Goal: Book appointment/travel/reservation

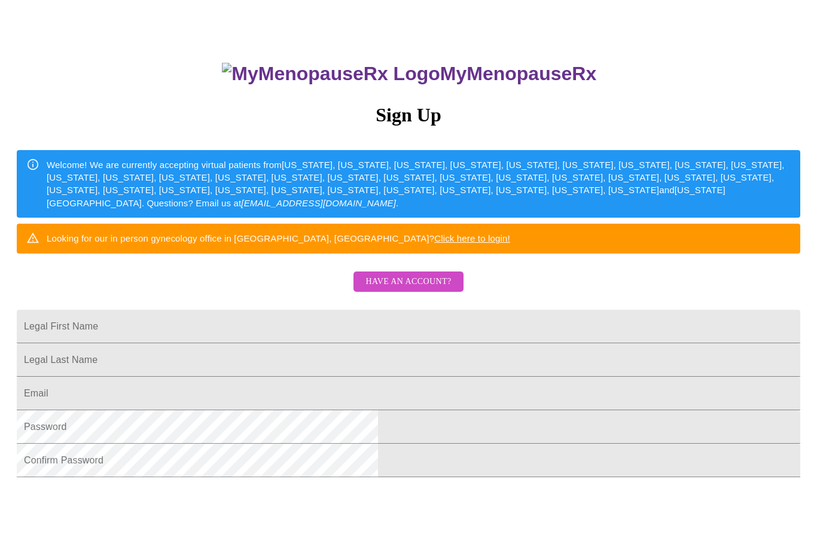
click at [447, 289] on span "Have an account?" at bounding box center [408, 282] width 86 height 15
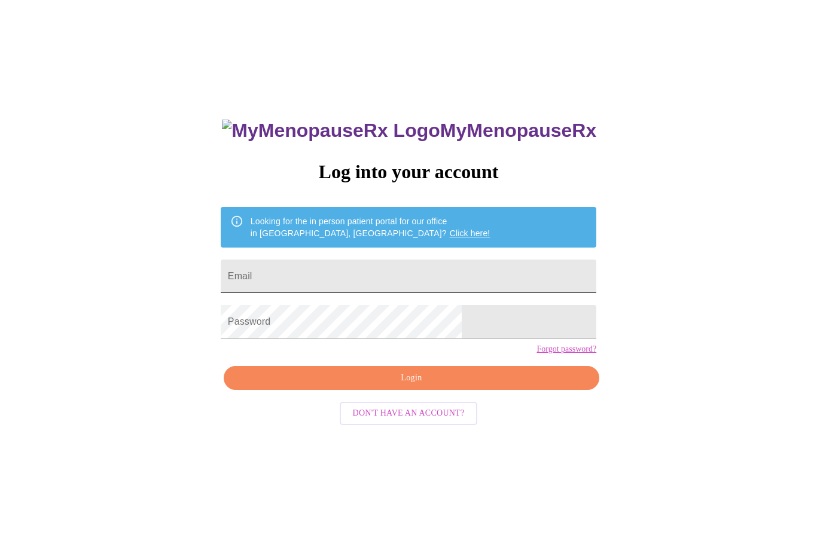
click at [453, 280] on input "Email" at bounding box center [409, 276] width 376 height 33
type input "[EMAIL_ADDRESS][DOMAIN_NAME]"
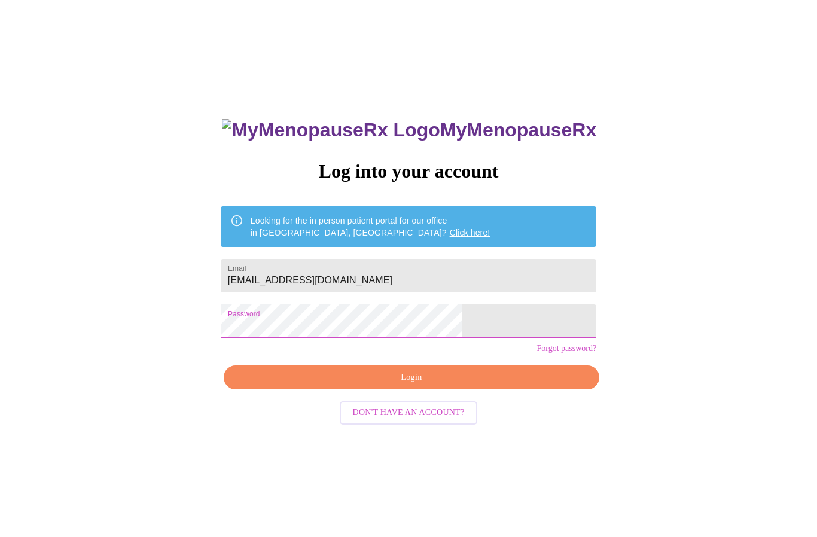
click at [479, 392] on div "MyMenopauseRx Log into your account Looking for the in person patient portal fo…" at bounding box center [409, 368] width 400 height 537
click at [464, 386] on span "Login" at bounding box center [411, 378] width 348 height 15
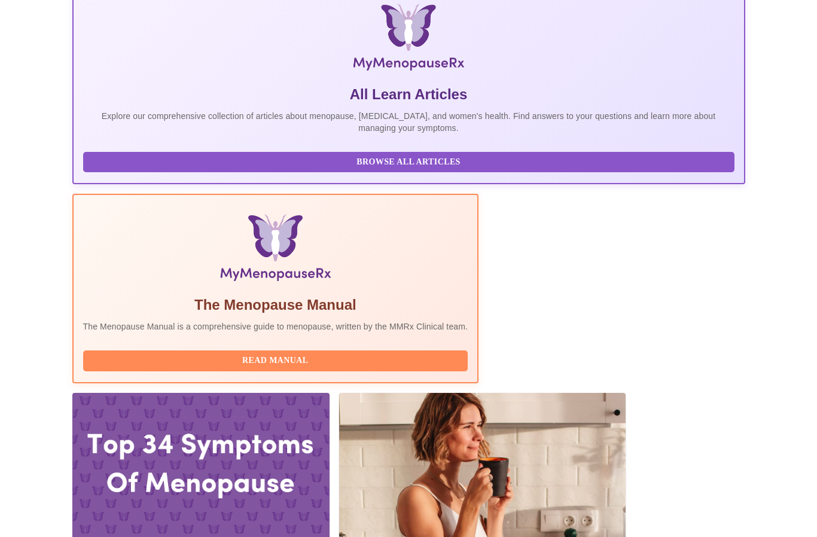
scroll to position [236, 0]
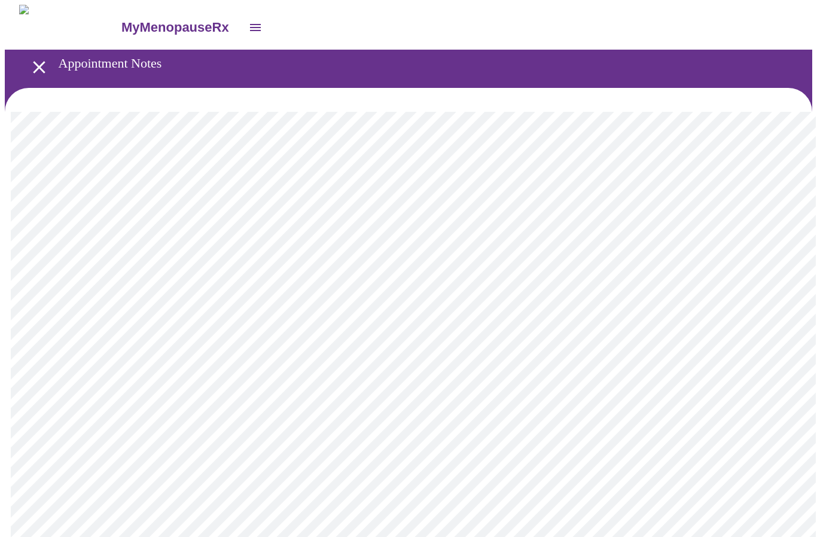
click at [45, 63] on button "open drawer" at bounding box center [39, 67] width 35 height 35
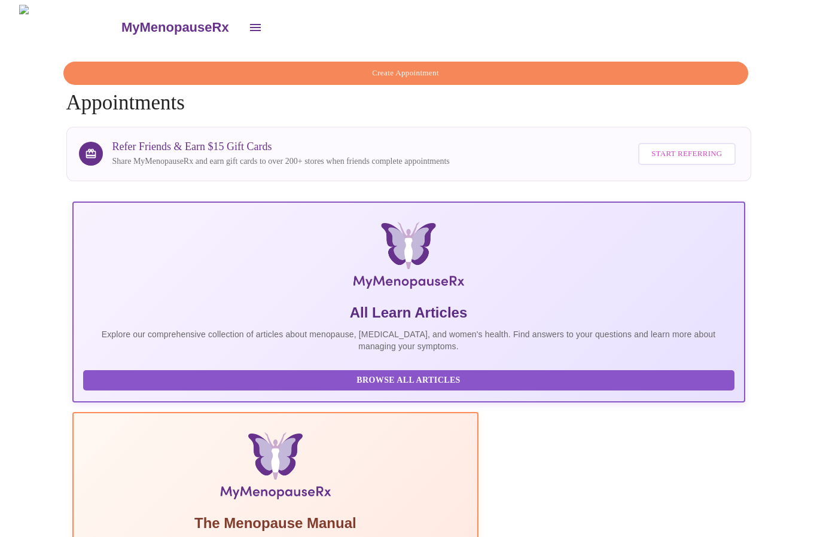
click at [347, 74] on span "Create Appointment" at bounding box center [405, 73] width 657 height 14
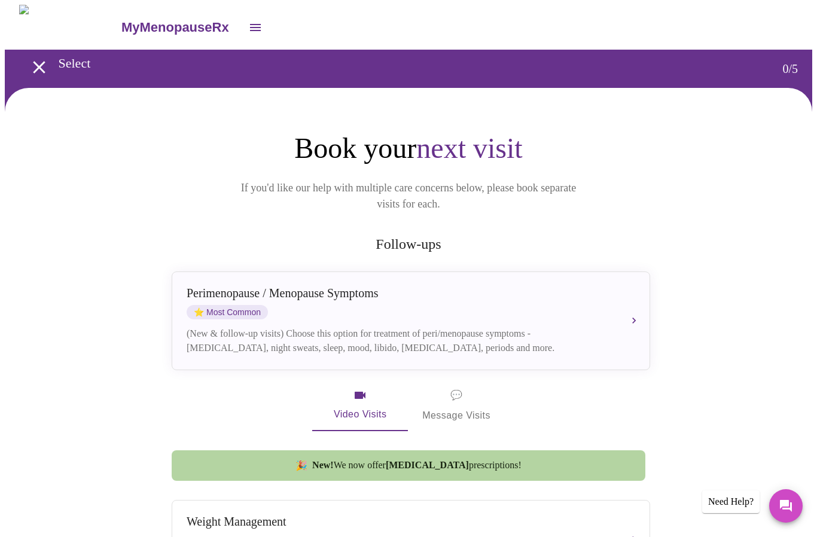
click at [250, 24] on icon "open drawer" at bounding box center [255, 27] width 11 height 7
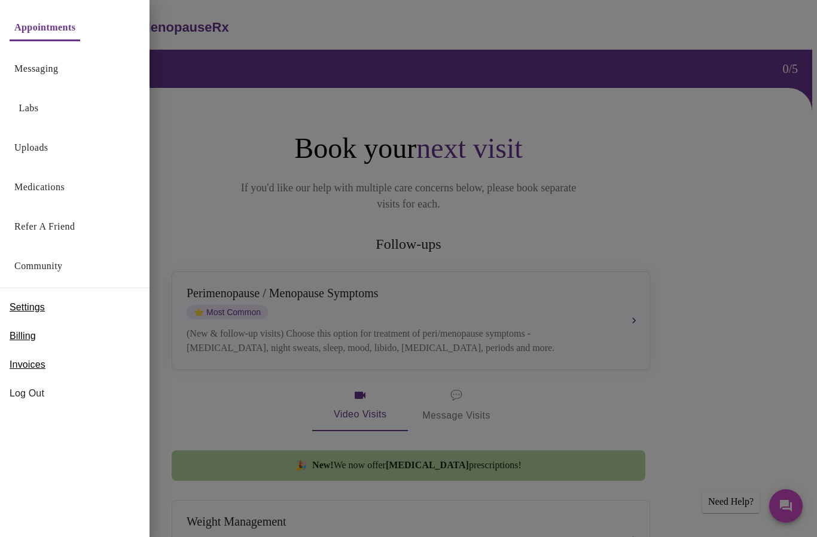
click at [31, 66] on link "Messaging" at bounding box center [36, 68] width 44 height 17
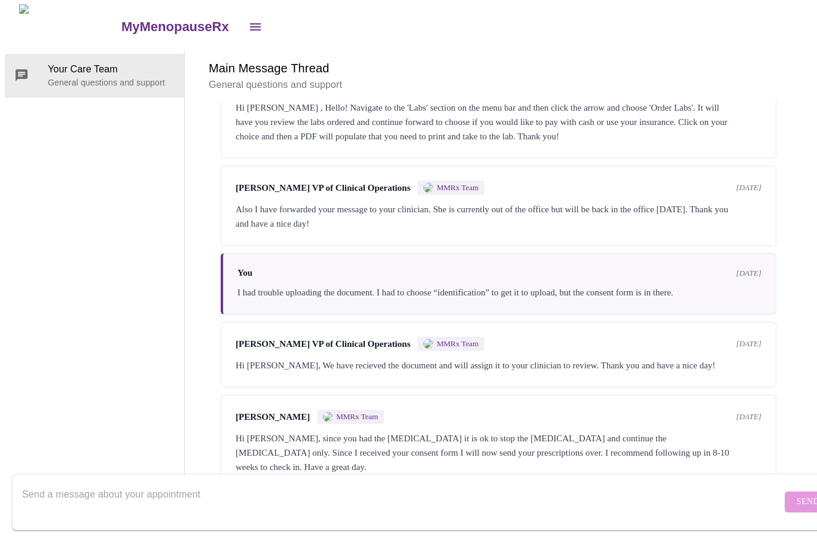
scroll to position [598, 0]
click at [211, 349] on div "Messages are typically reviewed within 1-2 business days [PERSON_NAME] MMRx Tea…" at bounding box center [498, 296] width 599 height 388
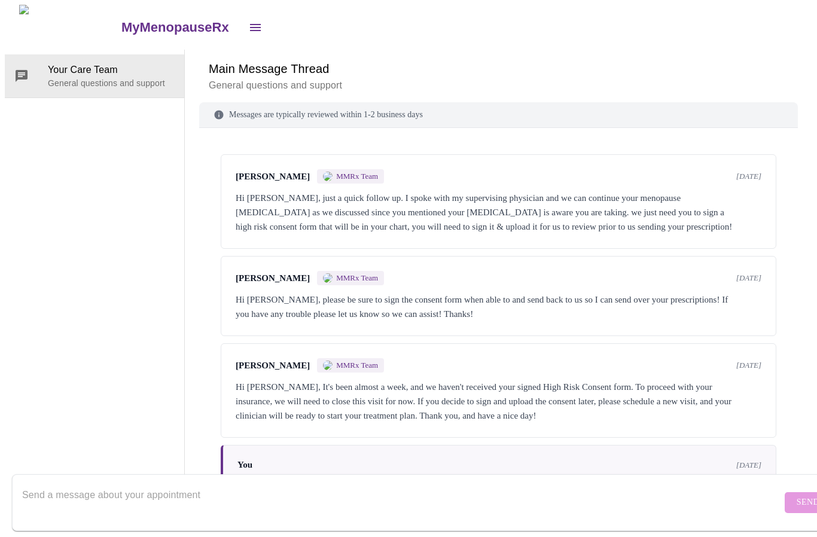
scroll to position [0, 0]
click at [248, 23] on icon "open drawer" at bounding box center [255, 27] width 14 height 14
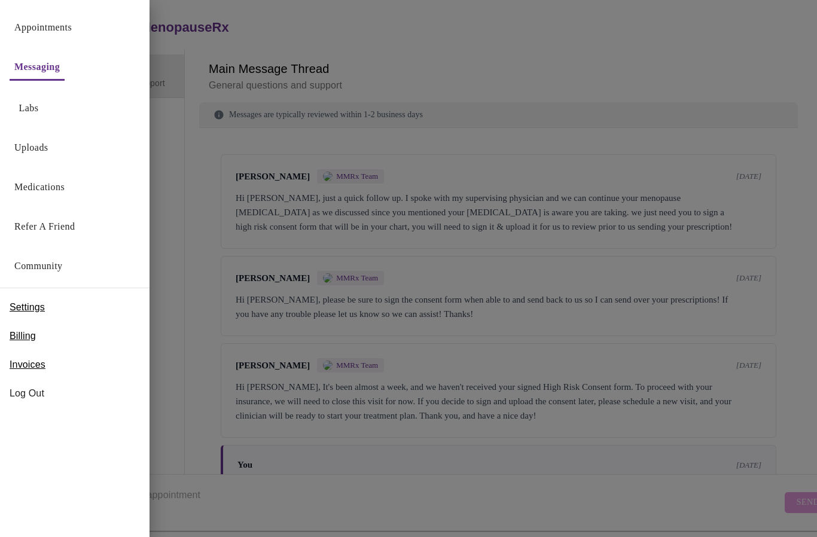
click at [45, 188] on link "Medications" at bounding box center [39, 187] width 50 height 17
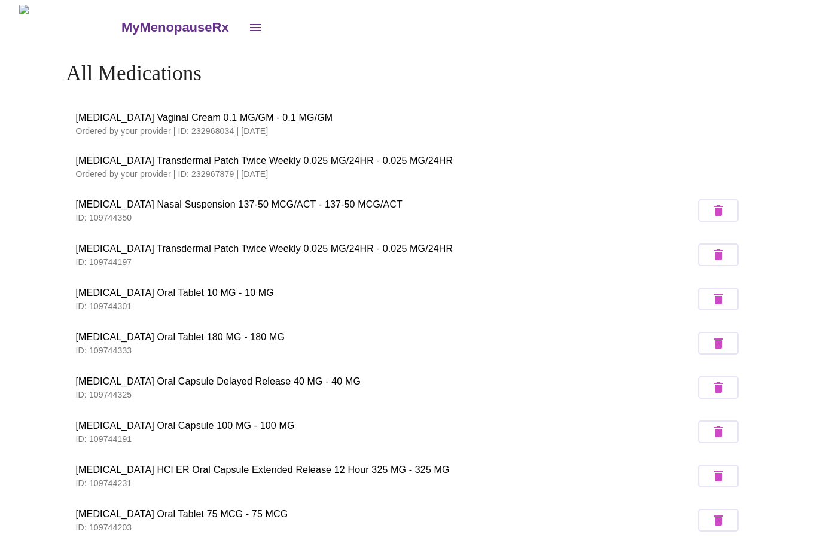
click at [250, 25] on icon "open drawer" at bounding box center [255, 27] width 11 height 7
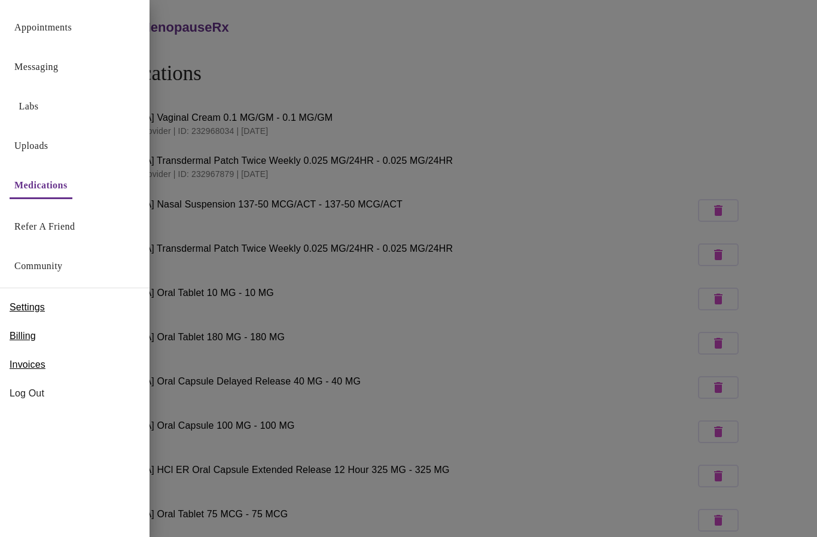
click at [28, 106] on link "Labs" at bounding box center [29, 106] width 20 height 17
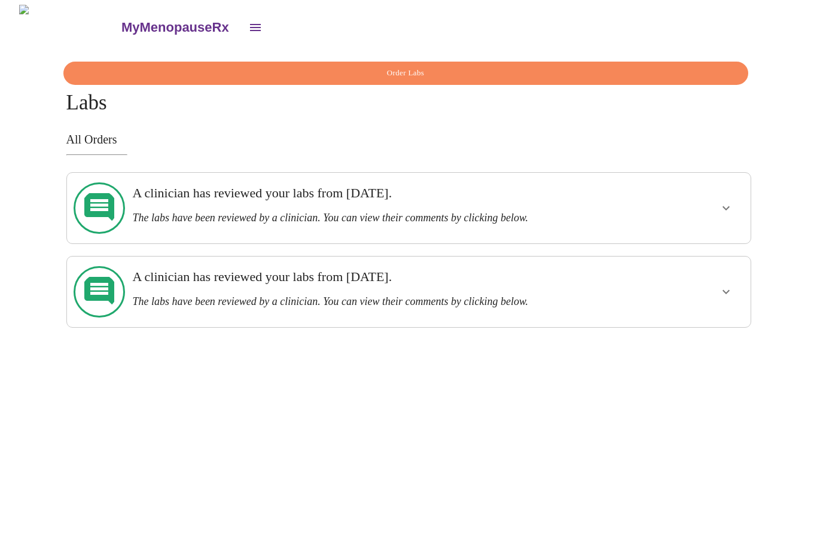
click at [721, 286] on div at bounding box center [689, 291] width 112 height 61
click at [724, 289] on icon "show more" at bounding box center [725, 291] width 7 height 4
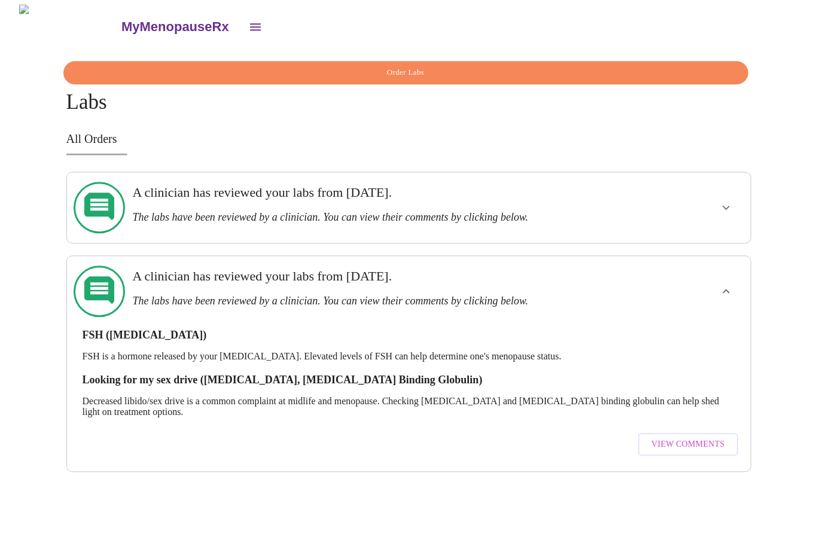
click at [687, 438] on span "View Comments" at bounding box center [687, 445] width 73 height 15
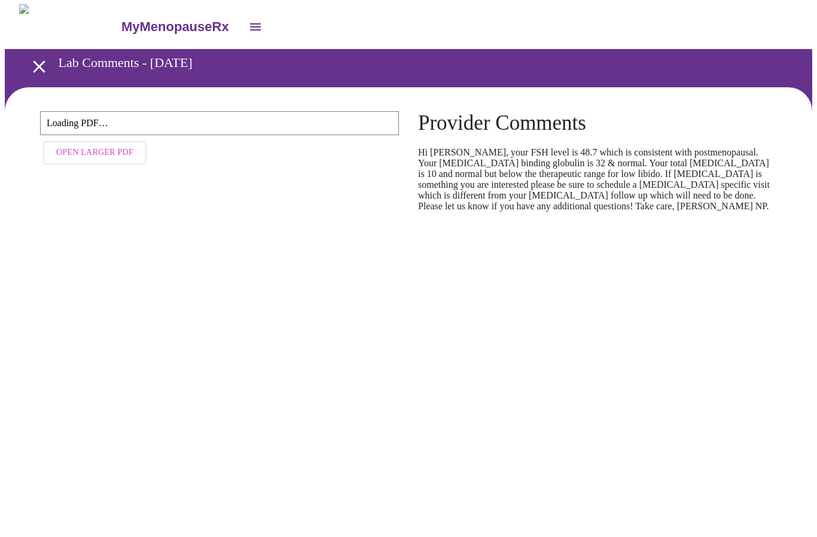
scroll to position [1, 0]
click at [34, 63] on icon "open drawer" at bounding box center [39, 66] width 12 height 12
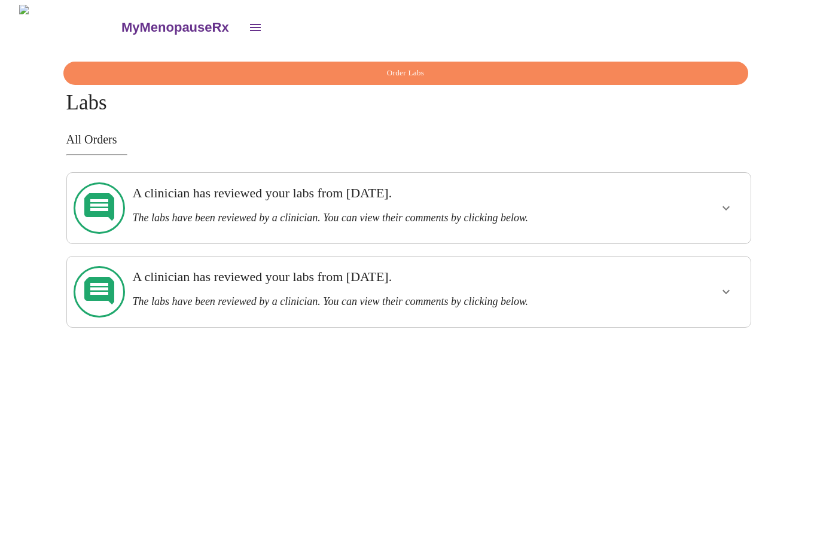
click at [248, 24] on icon "open drawer" at bounding box center [255, 27] width 14 height 14
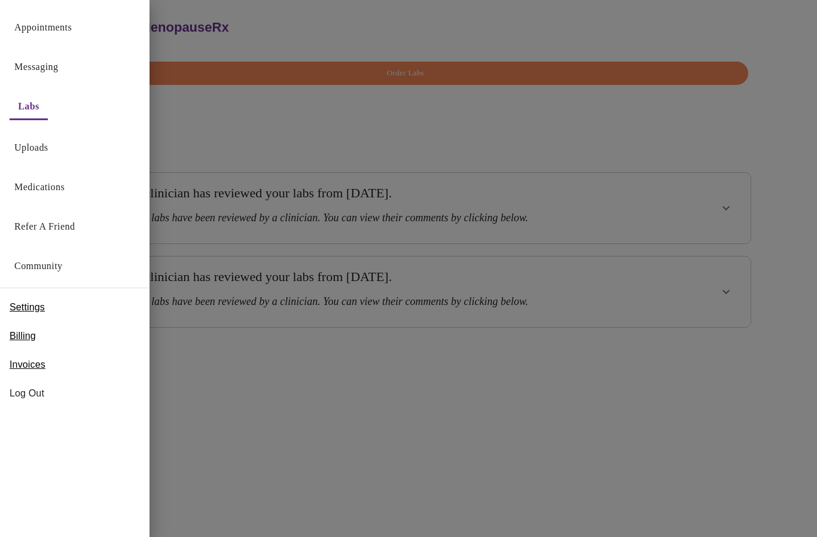
click at [44, 29] on link "Appointments" at bounding box center [42, 27] width 57 height 17
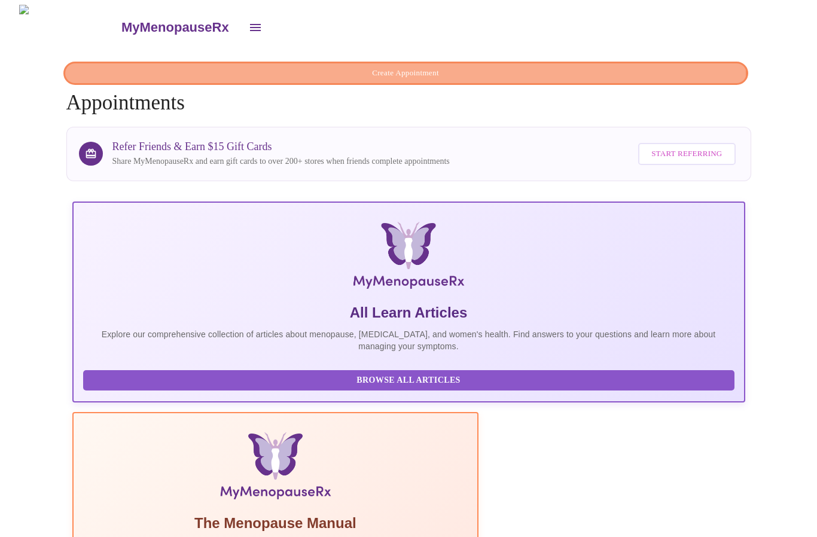
click at [388, 69] on span "Create Appointment" at bounding box center [405, 73] width 657 height 14
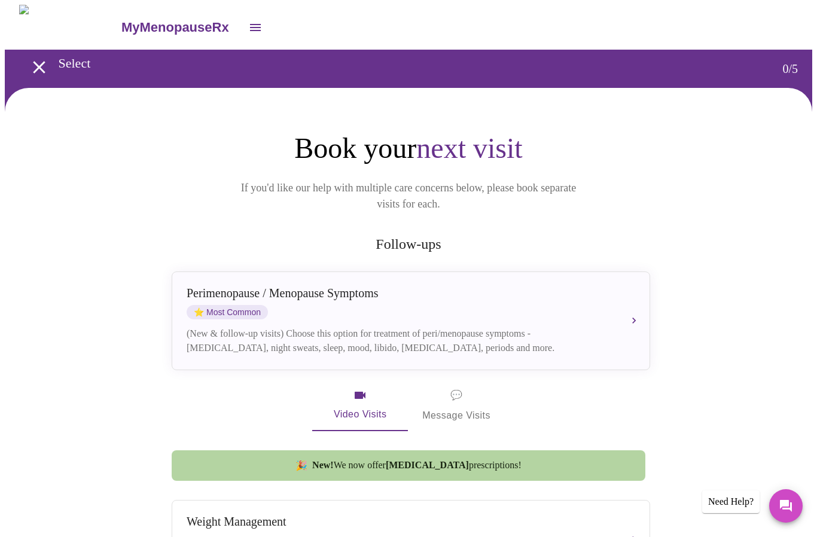
click at [206, 13] on div "MyMenopauseRx" at bounding box center [408, 27] width 807 height 45
click at [241, 32] on button "open drawer" at bounding box center [255, 27] width 29 height 29
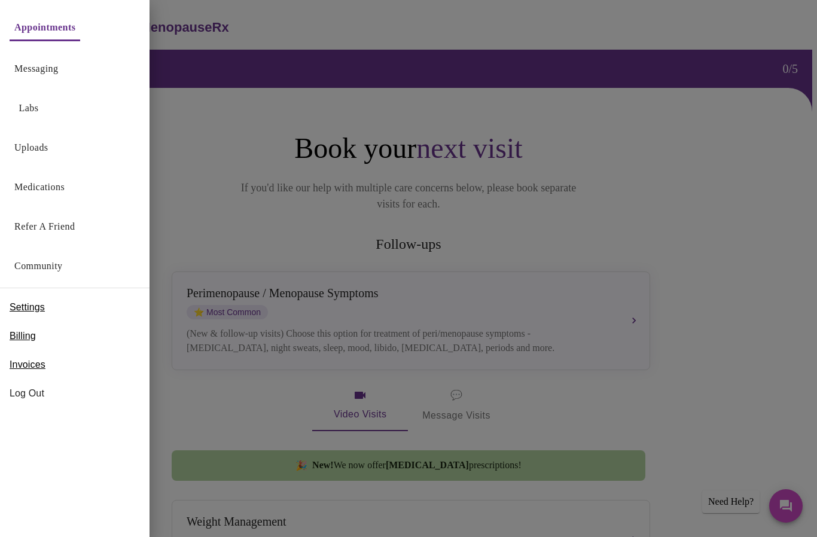
click at [39, 76] on link "Messaging" at bounding box center [36, 68] width 44 height 17
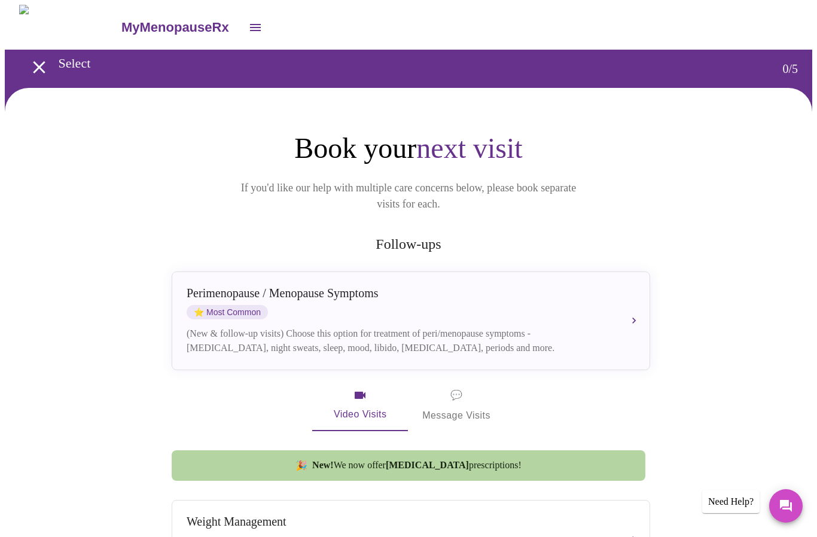
click at [248, 29] on icon "open drawer" at bounding box center [255, 27] width 14 height 14
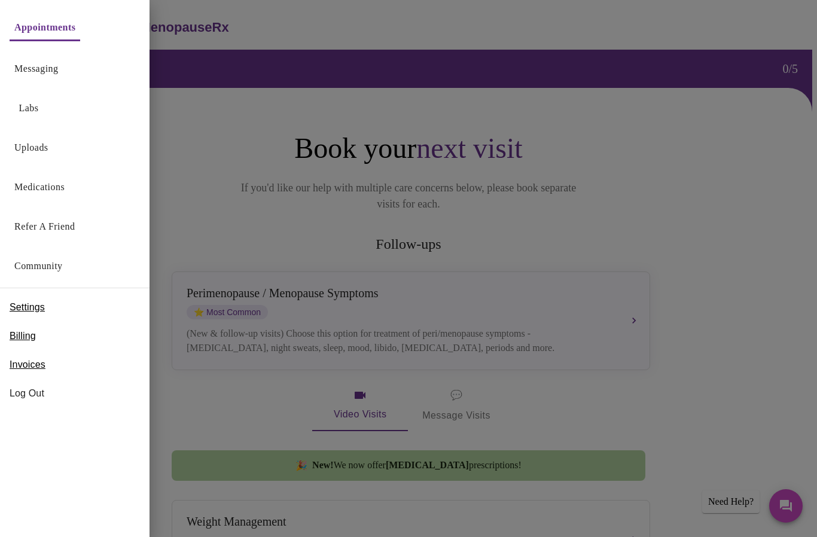
click at [51, 25] on link "Appointments" at bounding box center [44, 27] width 61 height 17
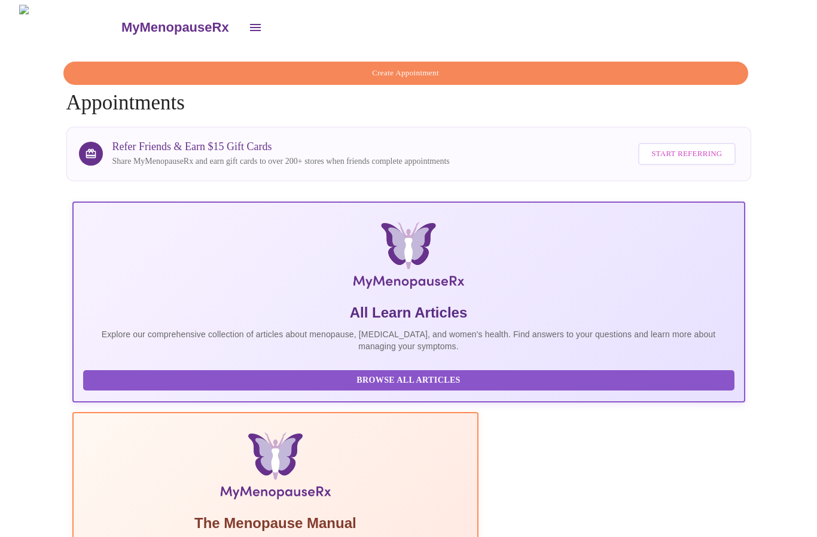
click at [336, 70] on span "Create Appointment" at bounding box center [405, 73] width 657 height 14
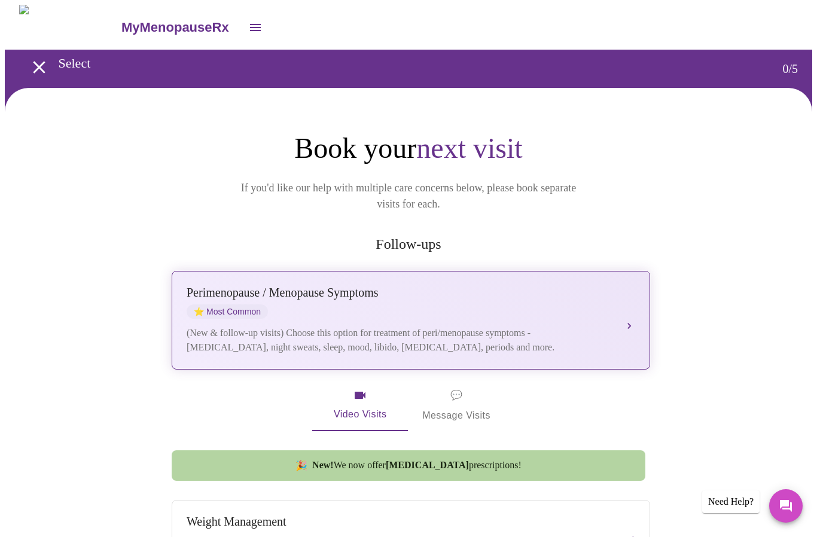
click at [602, 303] on div "[MEDICAL_DATA] / Menopause Symptoms ⭐ Most Common (New & follow-up visits) Choo…" at bounding box center [411, 320] width 449 height 69
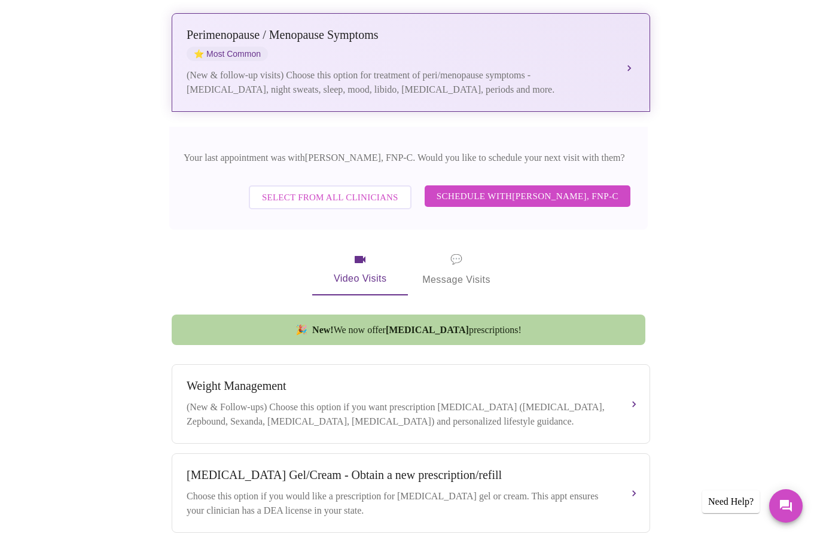
scroll to position [266, 0]
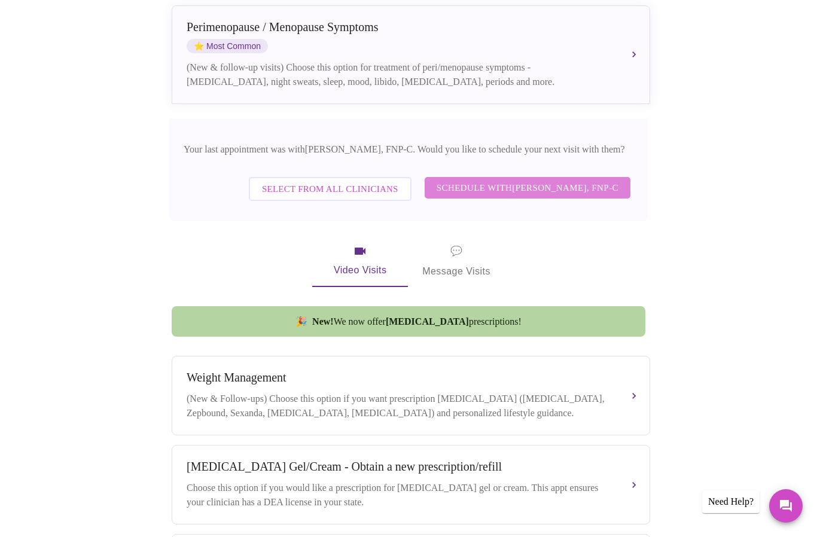
click at [572, 180] on span "Schedule with [PERSON_NAME], FNP-C" at bounding box center [528, 188] width 182 height 16
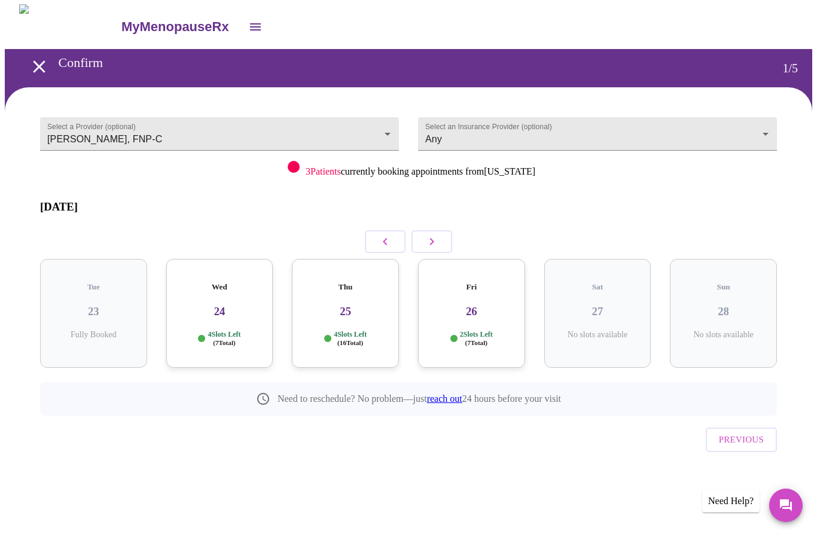
click at [440, 231] on button "button" at bounding box center [431, 242] width 41 height 23
click at [436, 235] on icon "button" at bounding box center [432, 242] width 14 height 14
click at [383, 235] on icon "button" at bounding box center [385, 242] width 14 height 14
click at [613, 306] on h3 "03" at bounding box center [598, 312] width 88 height 13
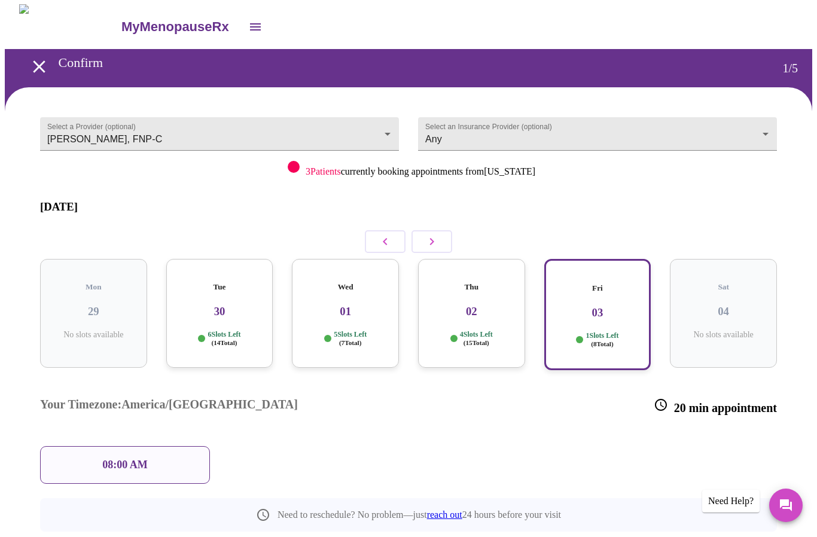
scroll to position [1, 0]
click at [492, 305] on h3 "02" at bounding box center [472, 311] width 88 height 13
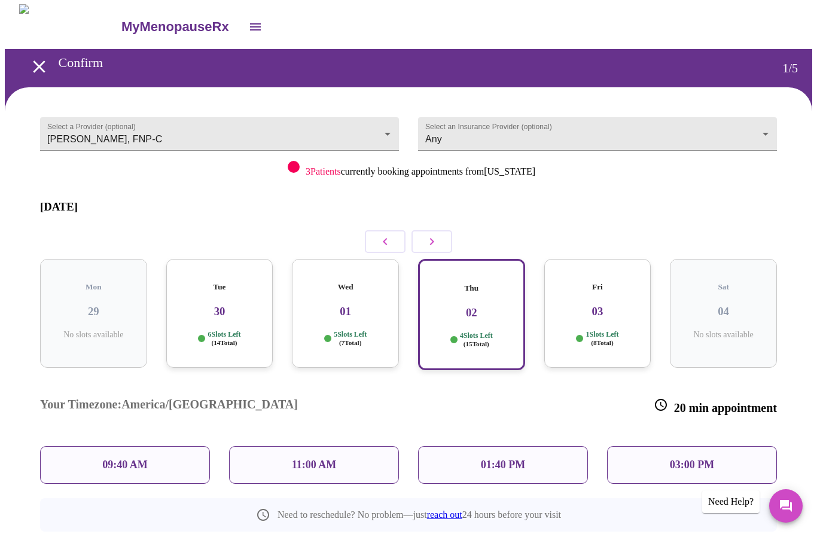
click at [441, 231] on button "button" at bounding box center [431, 241] width 41 height 23
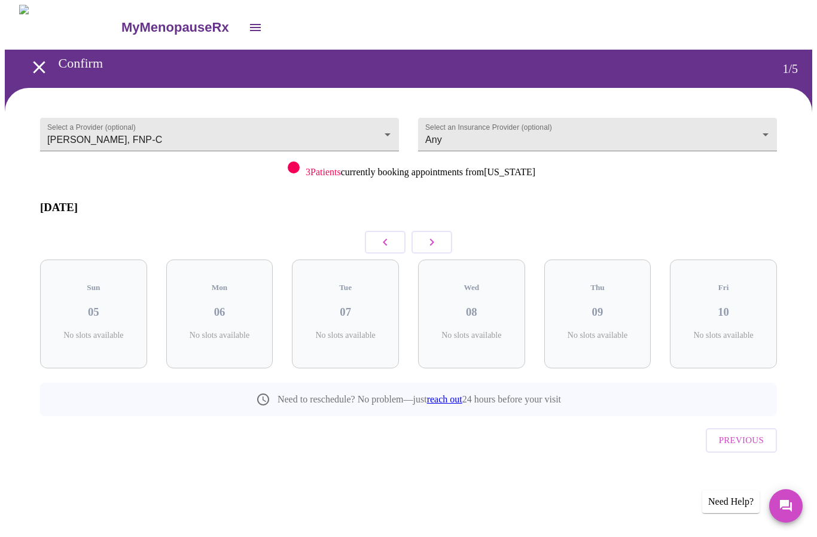
scroll to position [0, 0]
click at [443, 231] on button "button" at bounding box center [431, 242] width 41 height 23
click at [499, 300] on div "Tue 14 4 Slots Left ( 13 Total)" at bounding box center [471, 314] width 107 height 109
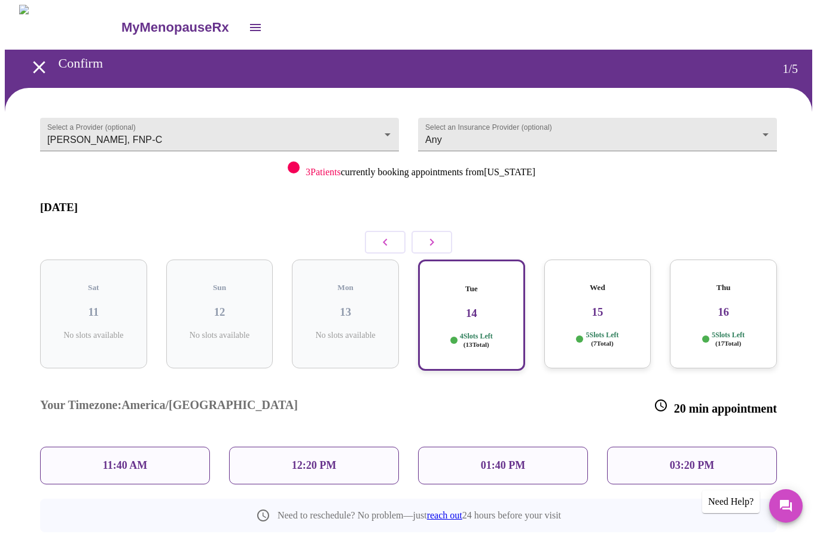
click at [620, 306] on h3 "15" at bounding box center [598, 312] width 88 height 13
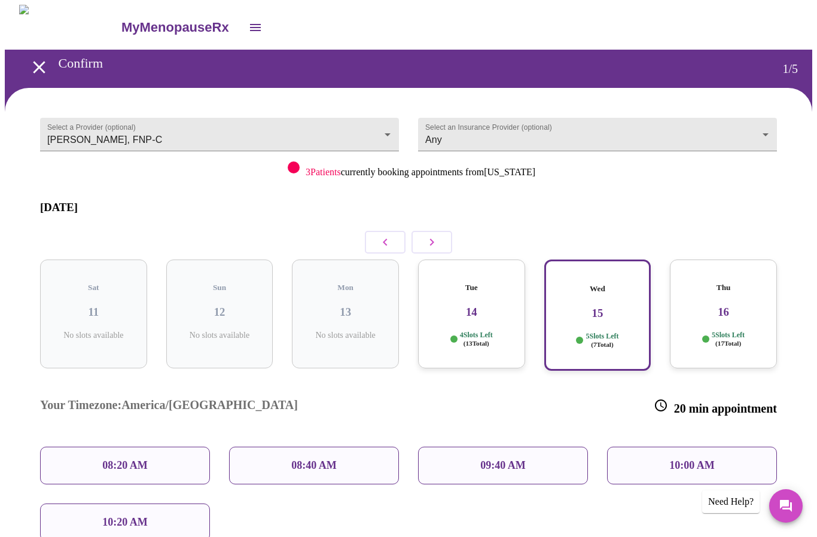
click at [383, 239] on icon "button" at bounding box center [385, 242] width 14 height 14
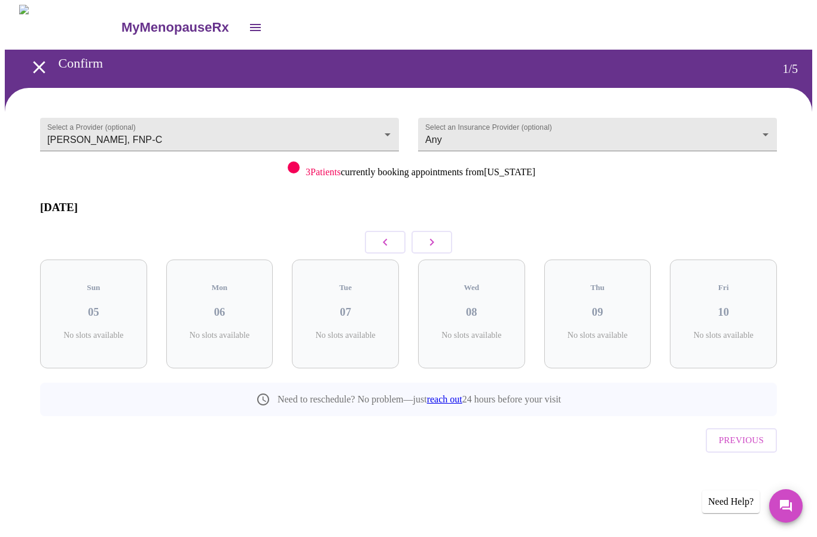
click at [377, 231] on button "button" at bounding box center [385, 242] width 41 height 23
click at [604, 306] on h3 "03" at bounding box center [598, 312] width 88 height 13
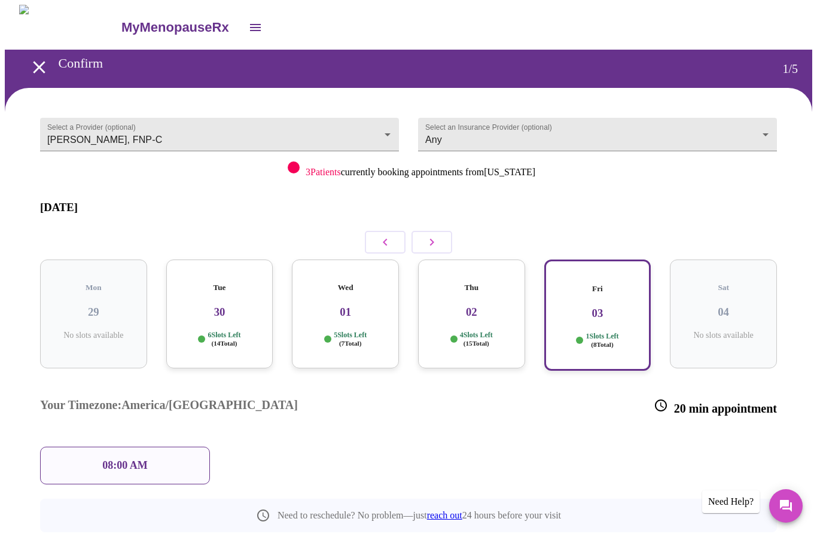
click at [472, 278] on div "Thu 02 4 Slots Left ( 15 Total)" at bounding box center [471, 314] width 107 height 109
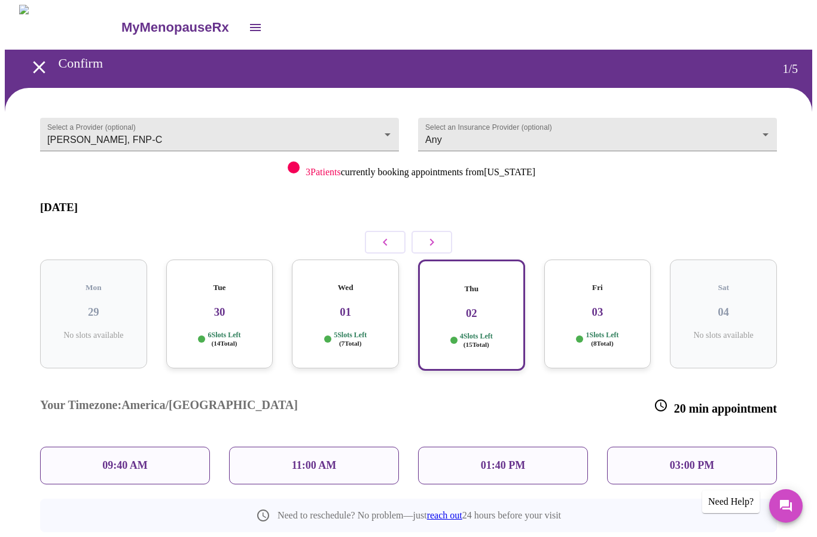
click at [713, 459] on p "03:00 PM" at bounding box center [692, 465] width 44 height 13
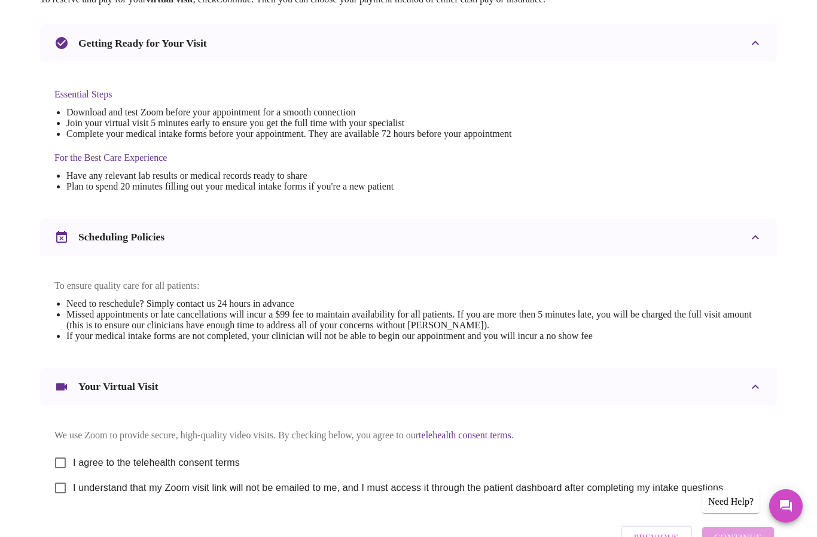
scroll to position [278, 0]
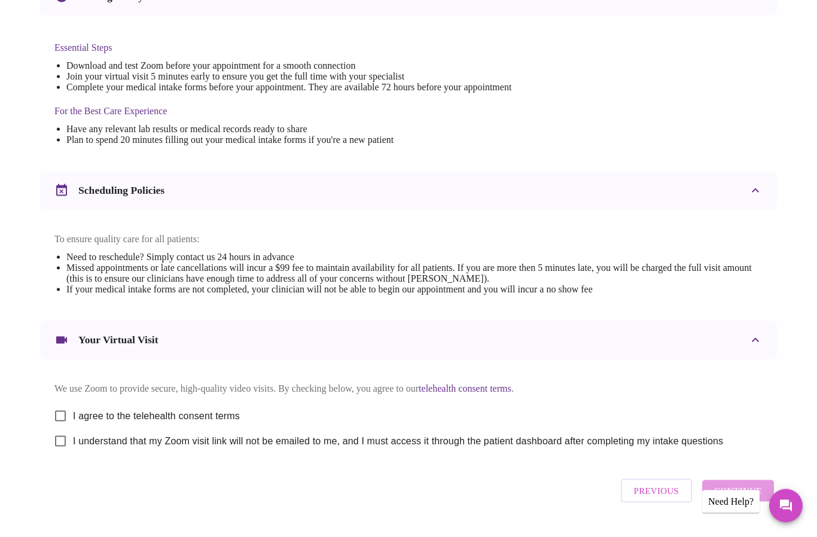
click at [59, 428] on input "I agree to the telehealth consent terms" at bounding box center [60, 416] width 25 height 25
checkbox input "true"
click at [59, 454] on input "I understand that my Zoom visit link will not be emailed to me, and I must acce…" at bounding box center [60, 441] width 25 height 25
checkbox input "true"
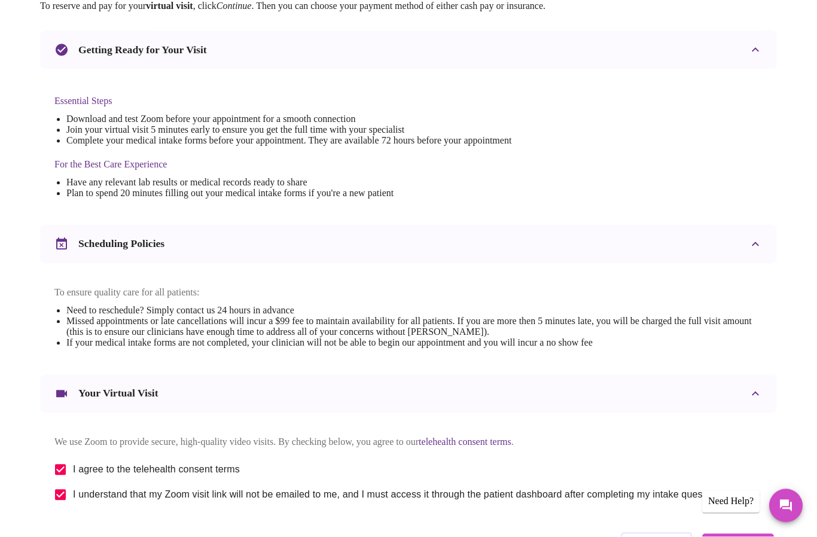
click at [746, 536] on span "Continue" at bounding box center [738, 545] width 48 height 16
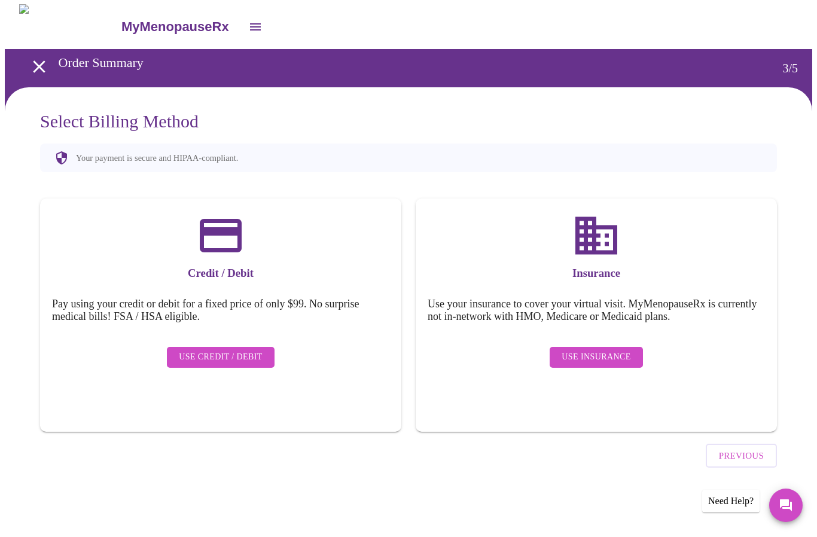
click at [621, 352] on span "Use Insurance" at bounding box center [596, 357] width 69 height 15
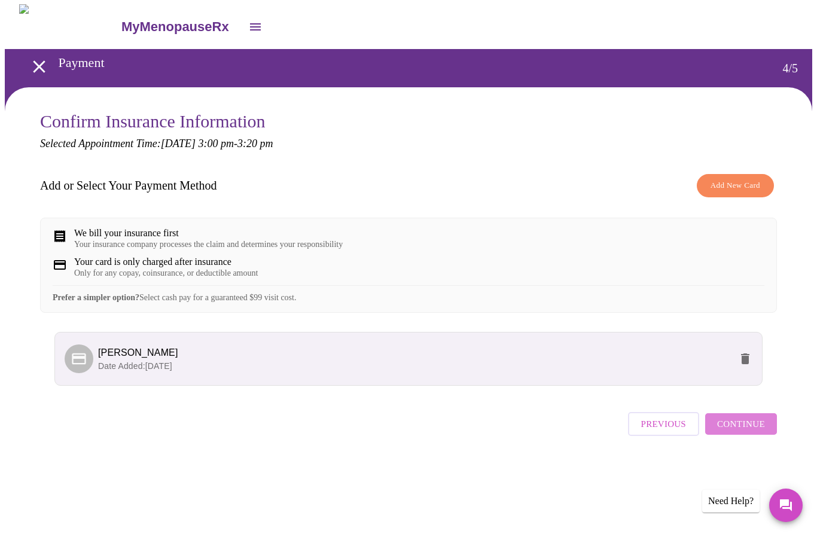
click at [755, 432] on span "Continue" at bounding box center [741, 425] width 48 height 16
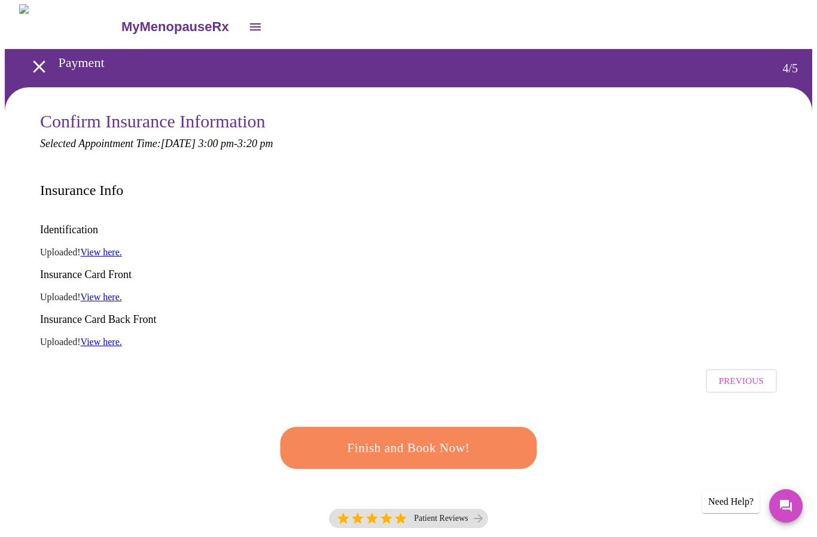
click at [471, 437] on span "Finish and Book Now!" at bounding box center [408, 448] width 221 height 22
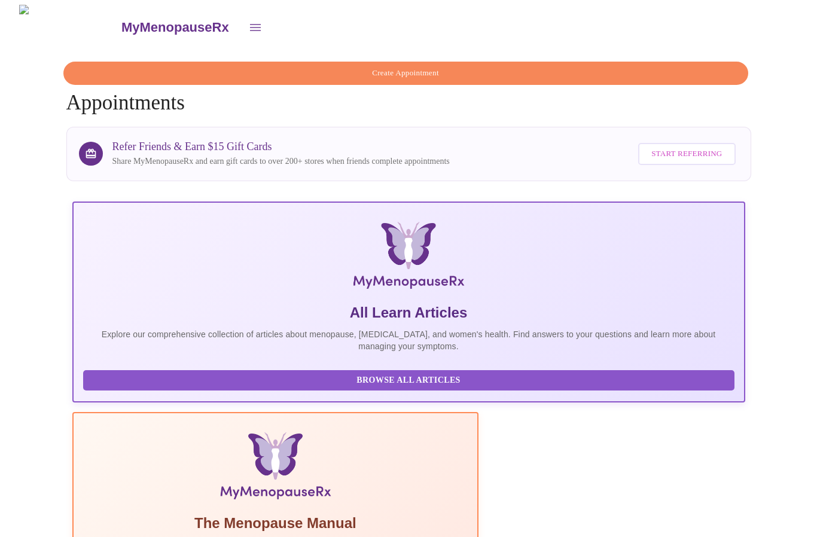
click at [248, 20] on icon "open drawer" at bounding box center [255, 27] width 14 height 14
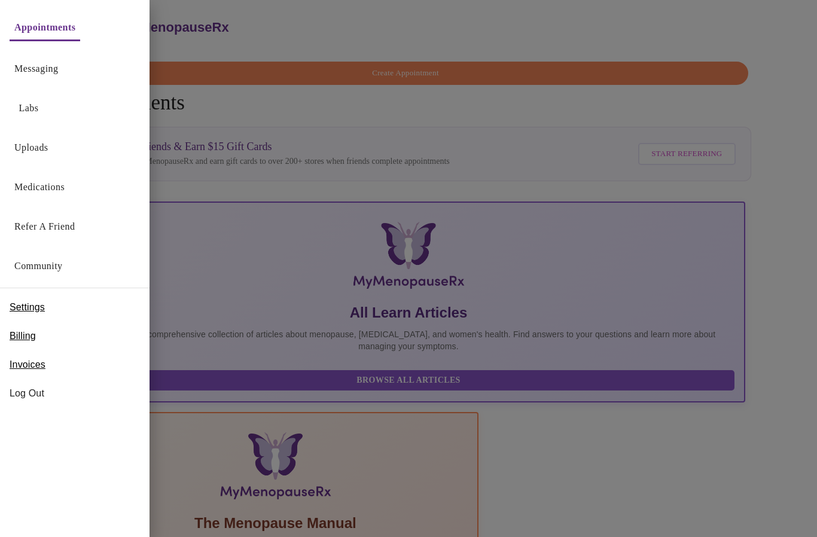
click at [32, 398] on span "Log Out" at bounding box center [75, 393] width 130 height 14
